Goal: Check status: Check status

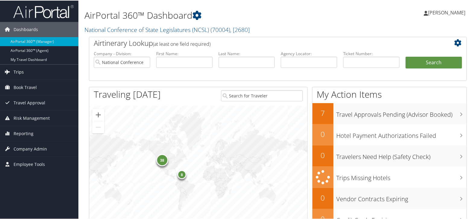
click at [37, 70] on link "Trips" at bounding box center [39, 71] width 78 height 15
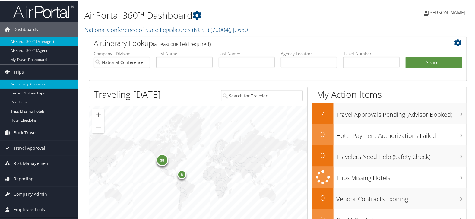
click at [37, 82] on link "Airtinerary® Lookup" at bounding box center [39, 83] width 78 height 9
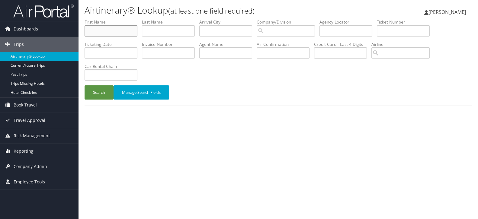
click at [116, 34] on input "text" at bounding box center [110, 30] width 53 height 11
paste input "[PERSON_NAME]"
click at [102, 31] on input "[PERSON_NAME]" at bounding box center [110, 30] width 53 height 11
type input "[PERSON_NAME]"
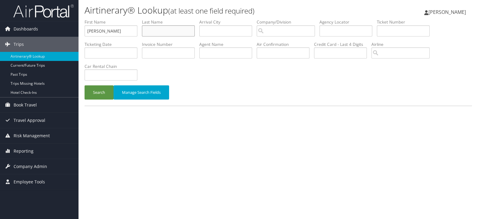
click at [157, 30] on input "text" at bounding box center [168, 30] width 53 height 11
paste input "[PERSON_NAME]"
type input "[PERSON_NAME]"
click at [124, 34] on input "[PERSON_NAME]" at bounding box center [110, 30] width 53 height 11
type input "[PERSON_NAME]"
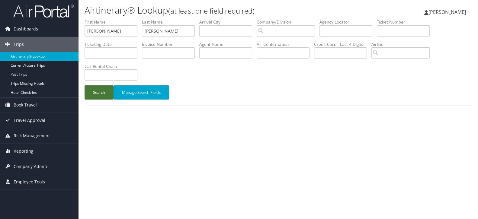
click at [103, 92] on button "Search" at bounding box center [98, 92] width 29 height 14
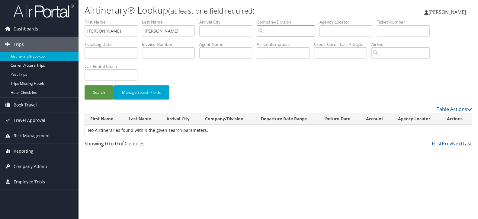
click at [303, 32] on input "search" at bounding box center [285, 30] width 58 height 11
click at [302, 41] on div "doTERRA (302032)" at bounding box center [290, 42] width 57 height 6
type input "doTERRA"
drag, startPoint x: 107, startPoint y: 32, endPoint x: 87, endPoint y: 32, distance: 20.5
click at [87, 32] on input "[PERSON_NAME]" at bounding box center [110, 30] width 53 height 11
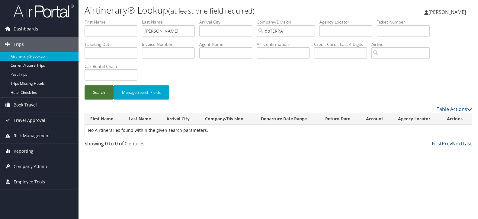
click at [104, 99] on button "Search" at bounding box center [98, 92] width 29 height 14
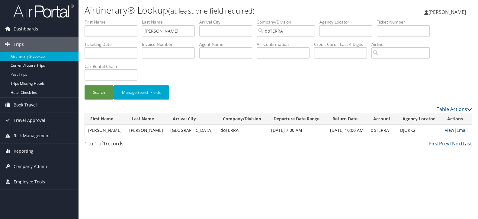
click at [448, 129] on link "View" at bounding box center [448, 130] width 9 height 6
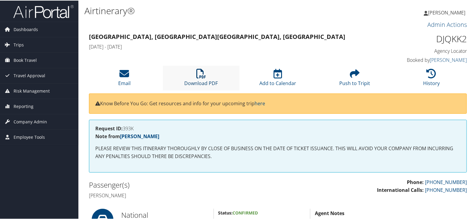
click at [196, 73] on icon at bounding box center [201, 73] width 10 height 10
click at [457, 40] on h1 "DJQKK2" at bounding box center [423, 38] width 88 height 13
copy h1 "DJQKK2"
